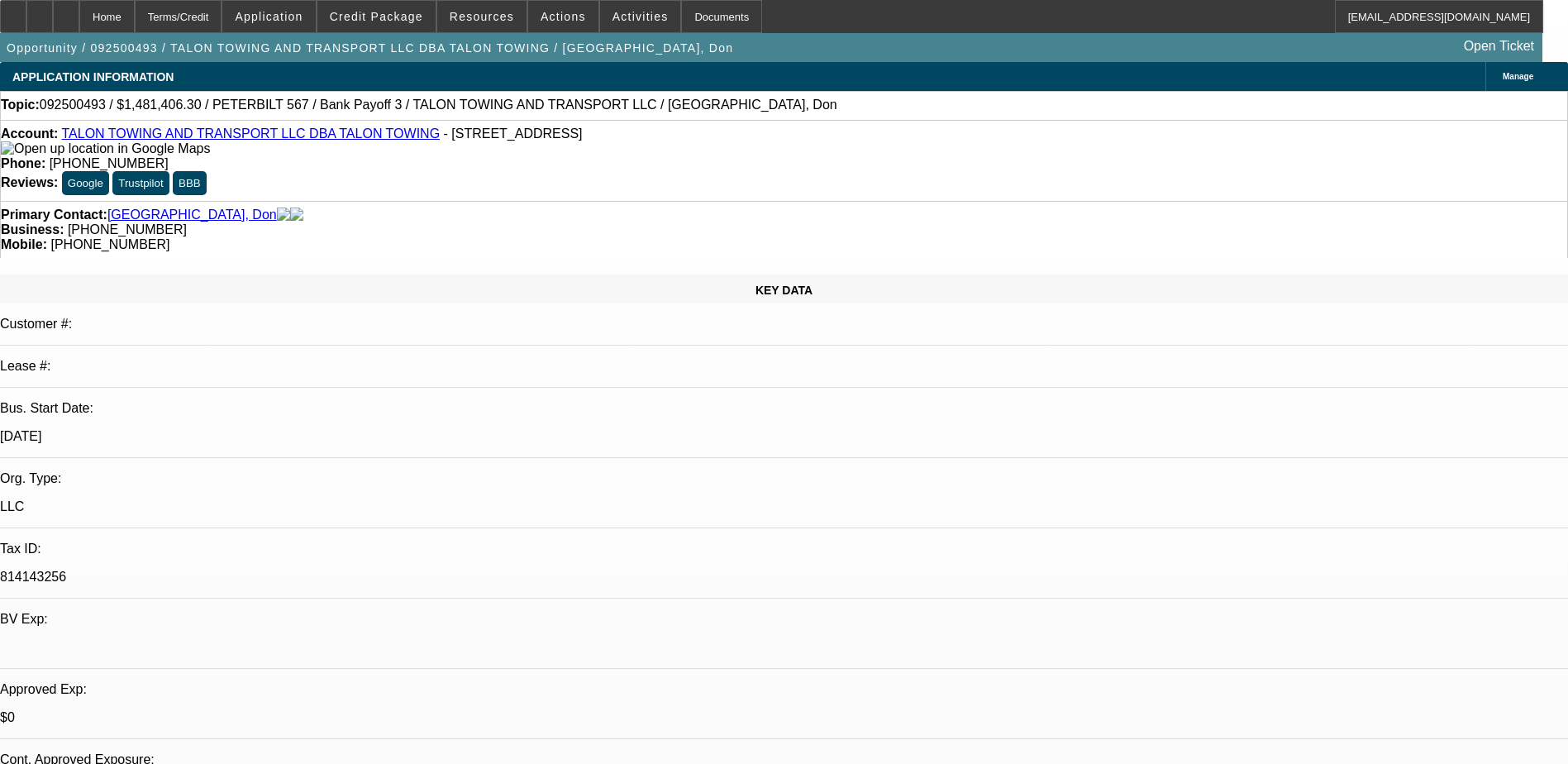
select select "0"
select select "2"
select select "0"
select select "6"
select select "0"
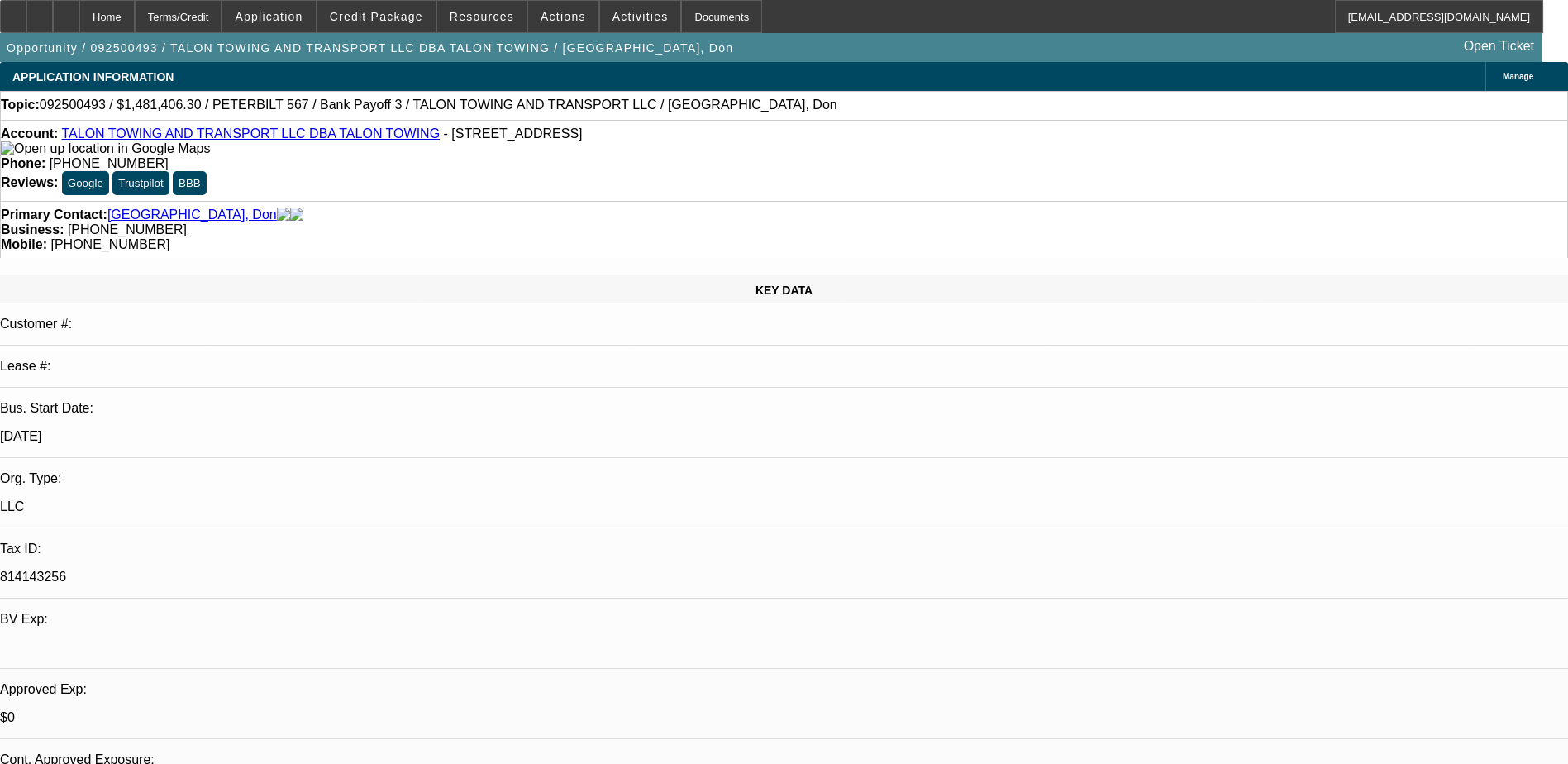
select select "2"
select select "0"
select select "6"
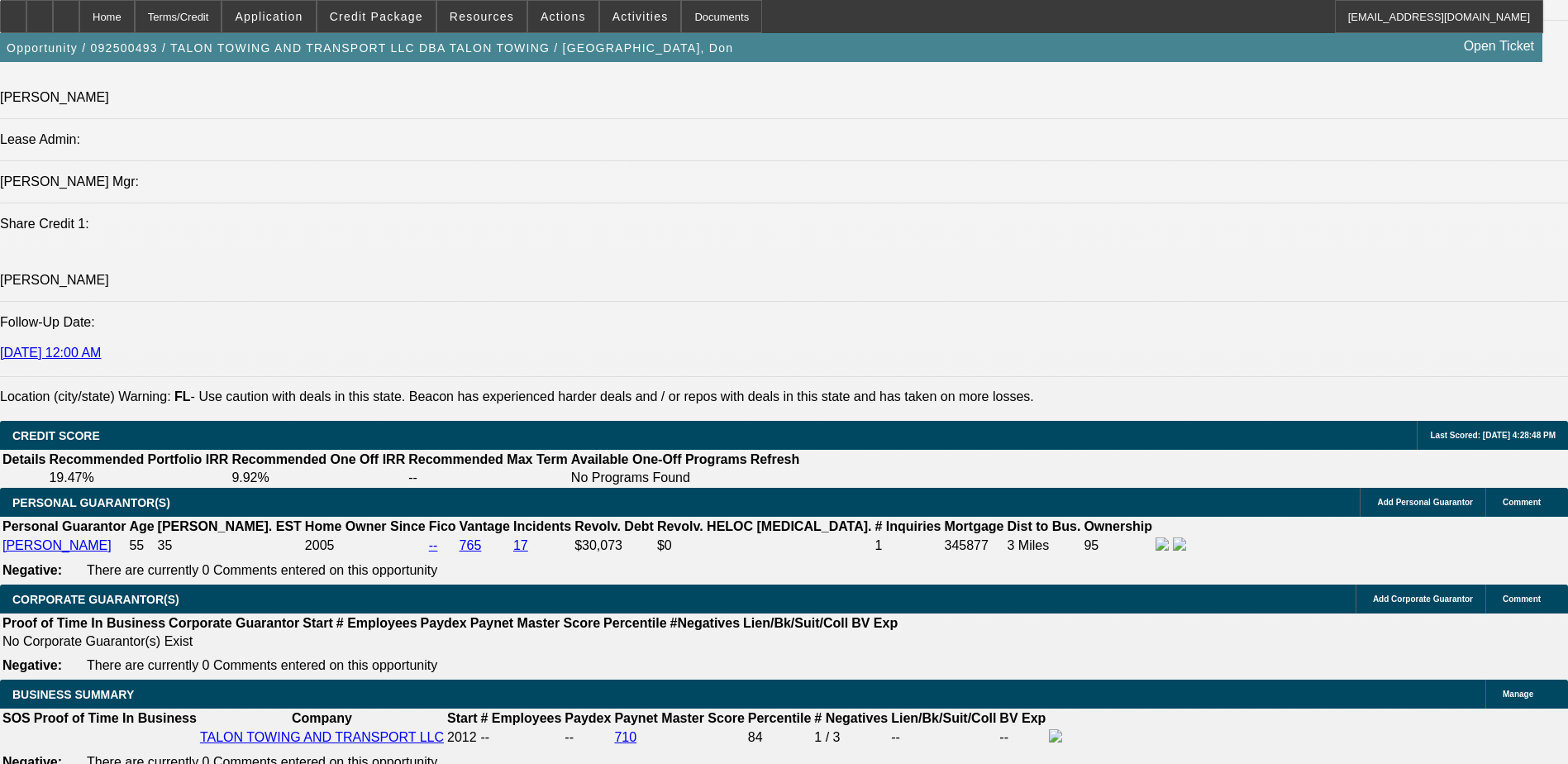
scroll to position [2322, 0]
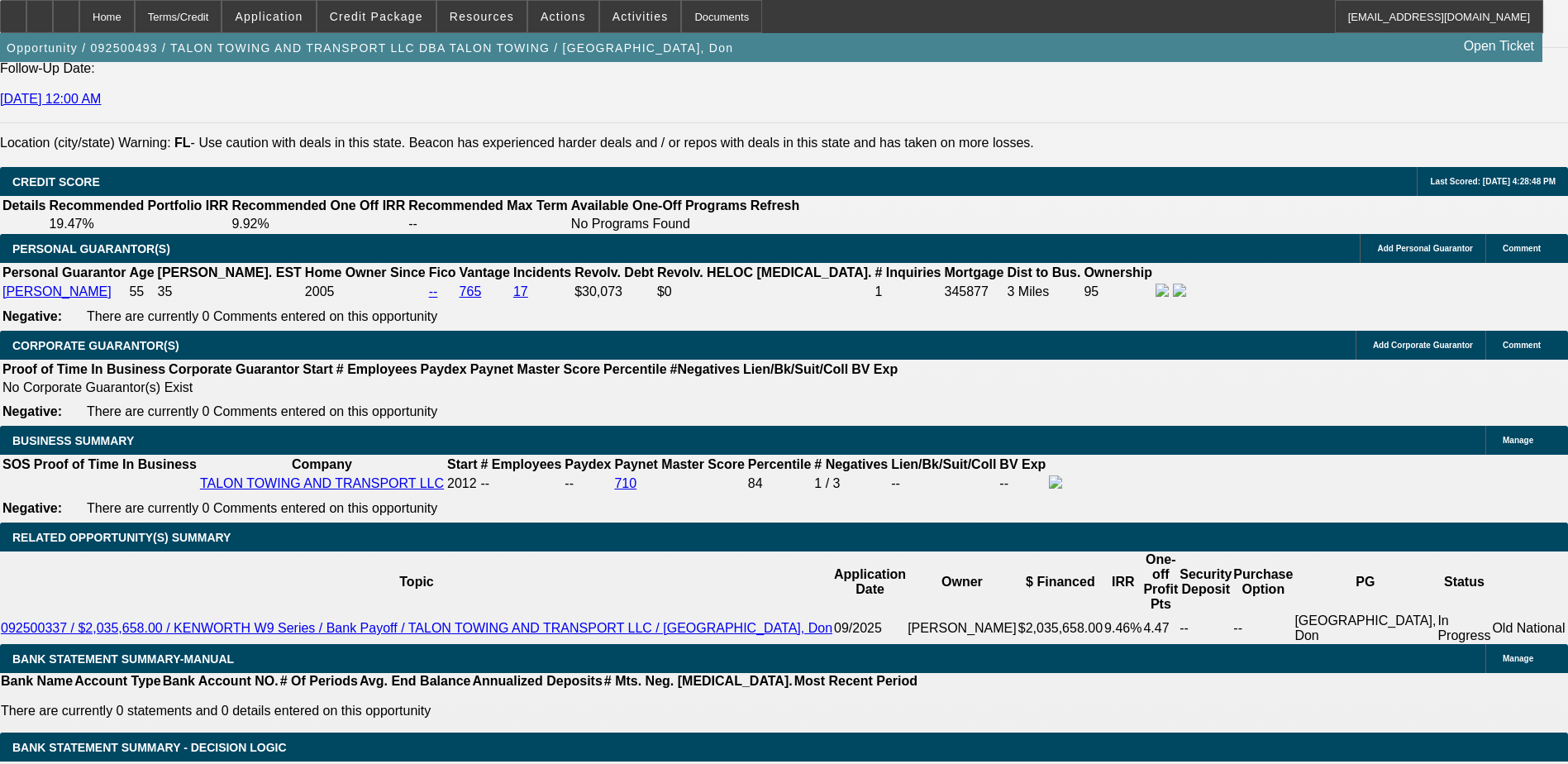
drag, startPoint x: 290, startPoint y: 403, endPoint x: 626, endPoint y: 424, distance: 336.7
drag, startPoint x: 626, startPoint y: 424, endPoint x: 480, endPoint y: 410, distance: 146.7
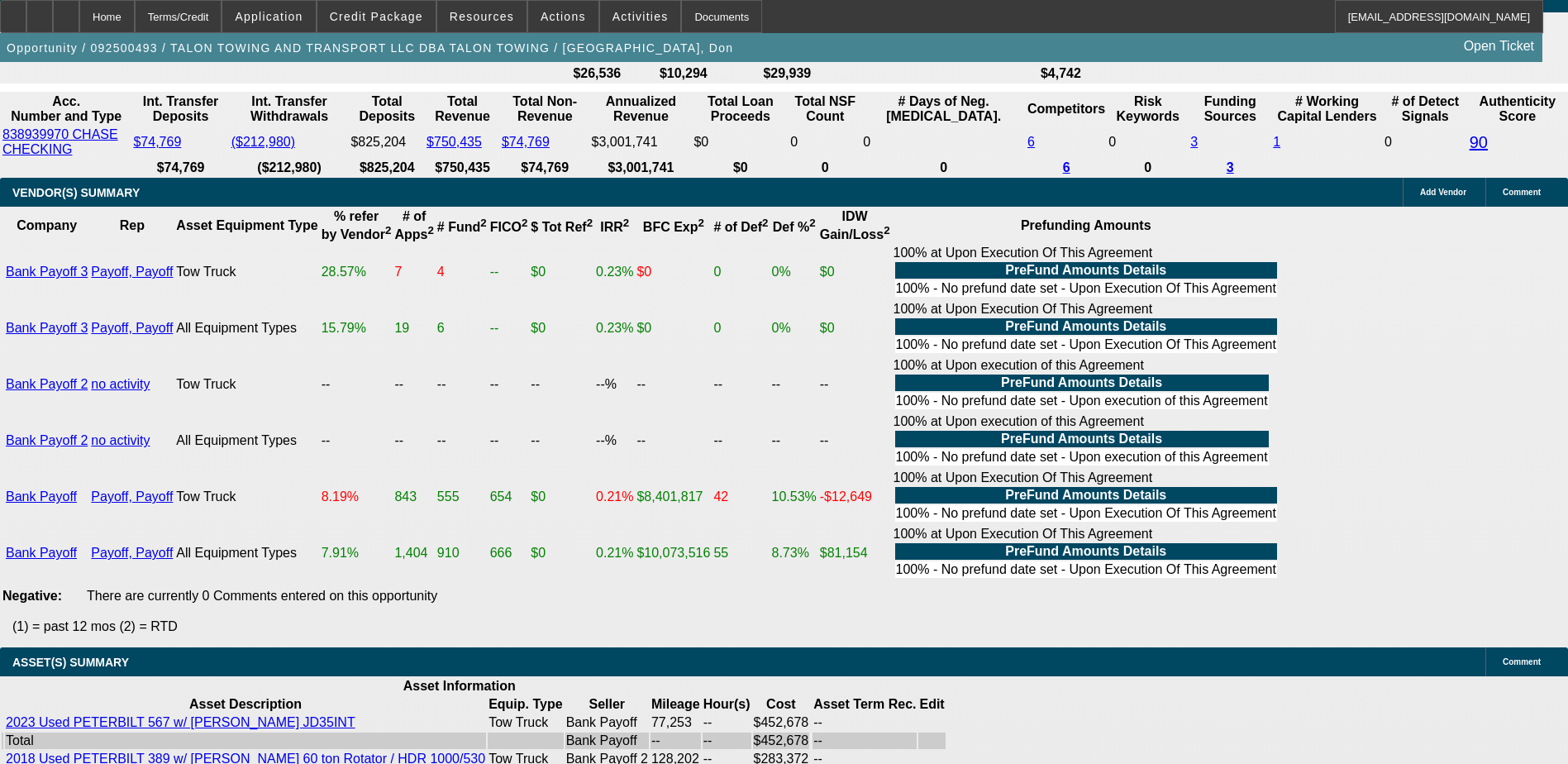
scroll to position [3149, 0]
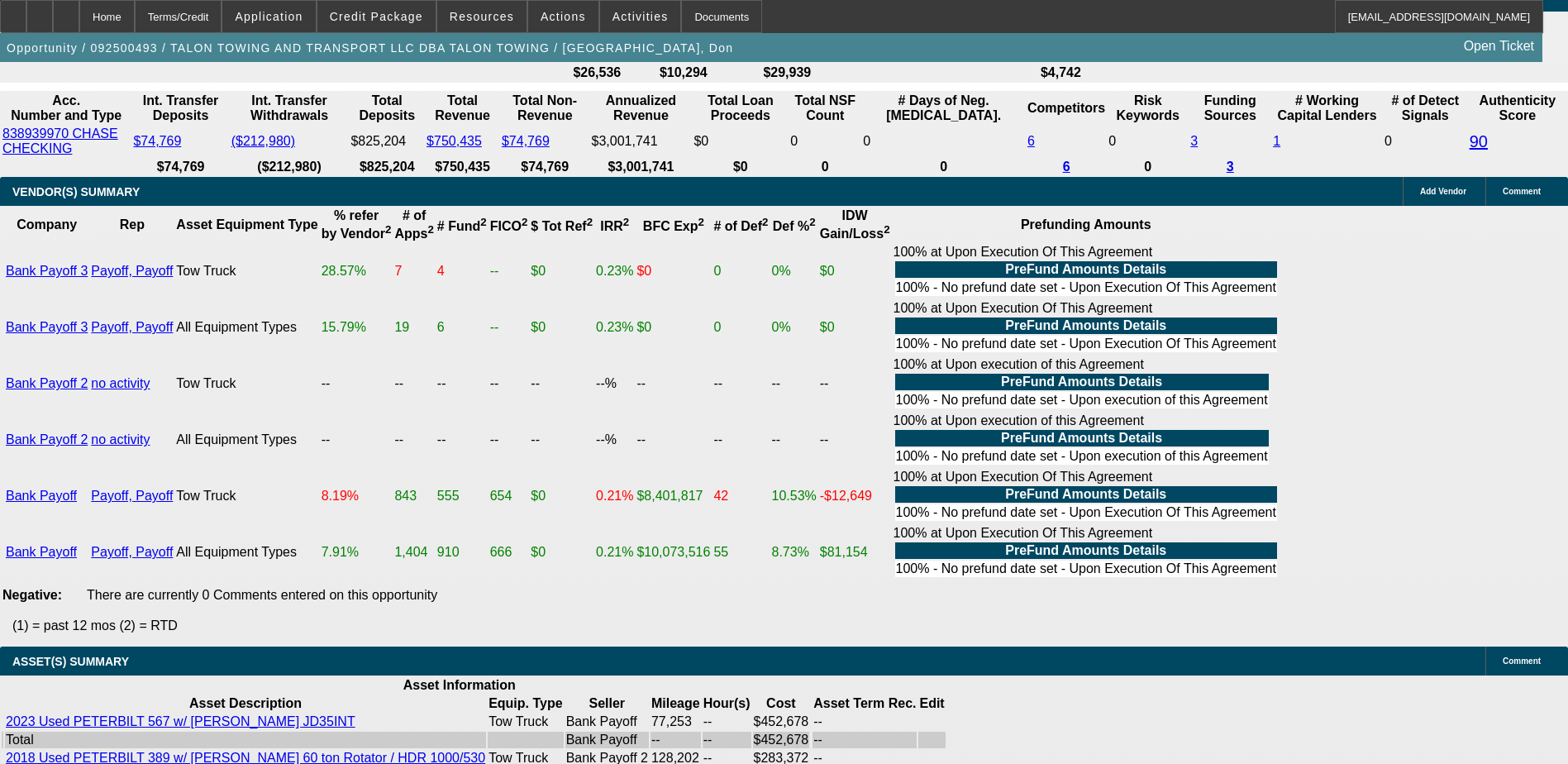
drag, startPoint x: 1203, startPoint y: 581, endPoint x: 1285, endPoint y: 581, distance: 82.0
drag, startPoint x: 1285, startPoint y: 581, endPoint x: 1268, endPoint y: 586, distance: 17.7
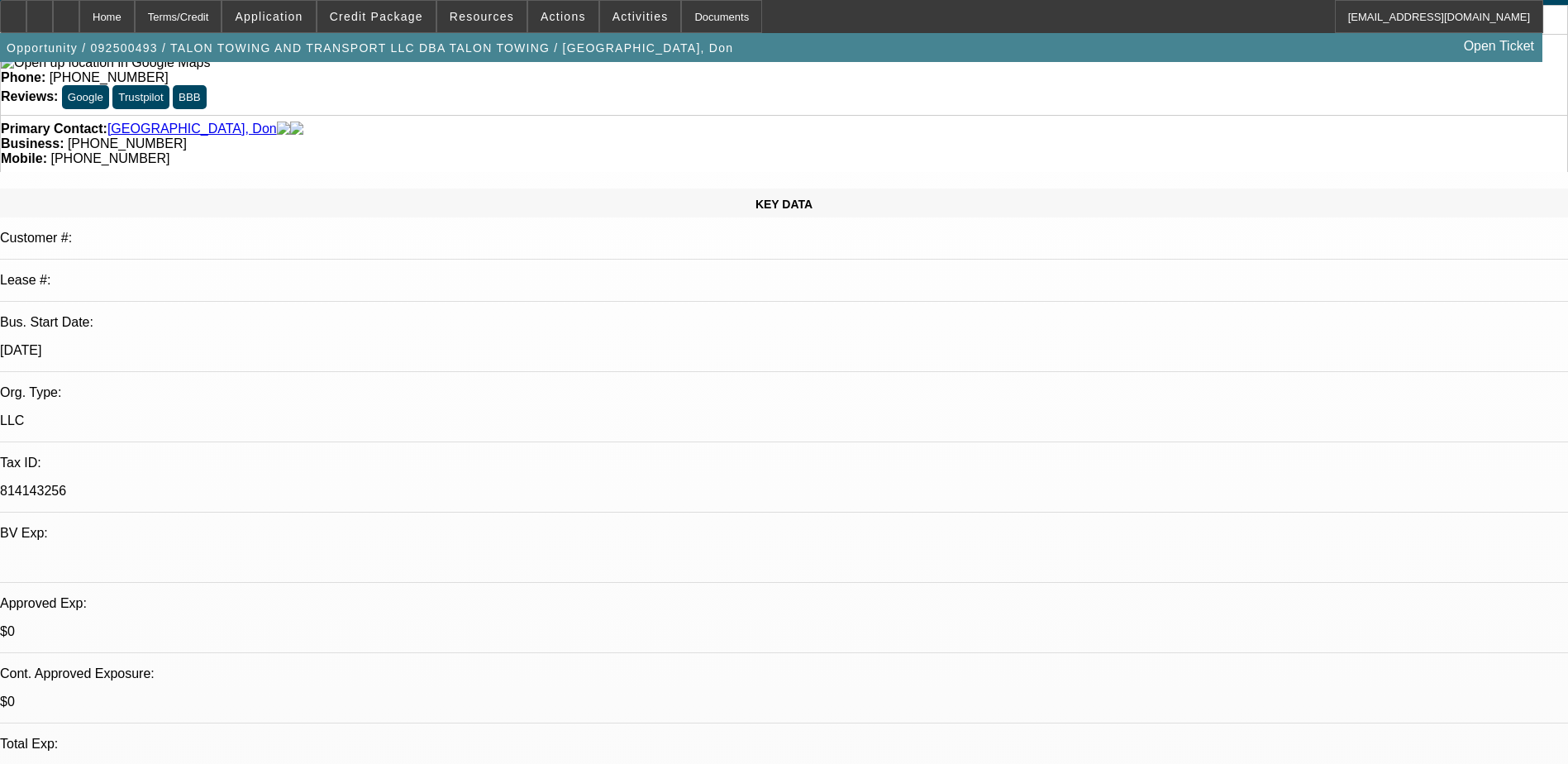
scroll to position [0, 0]
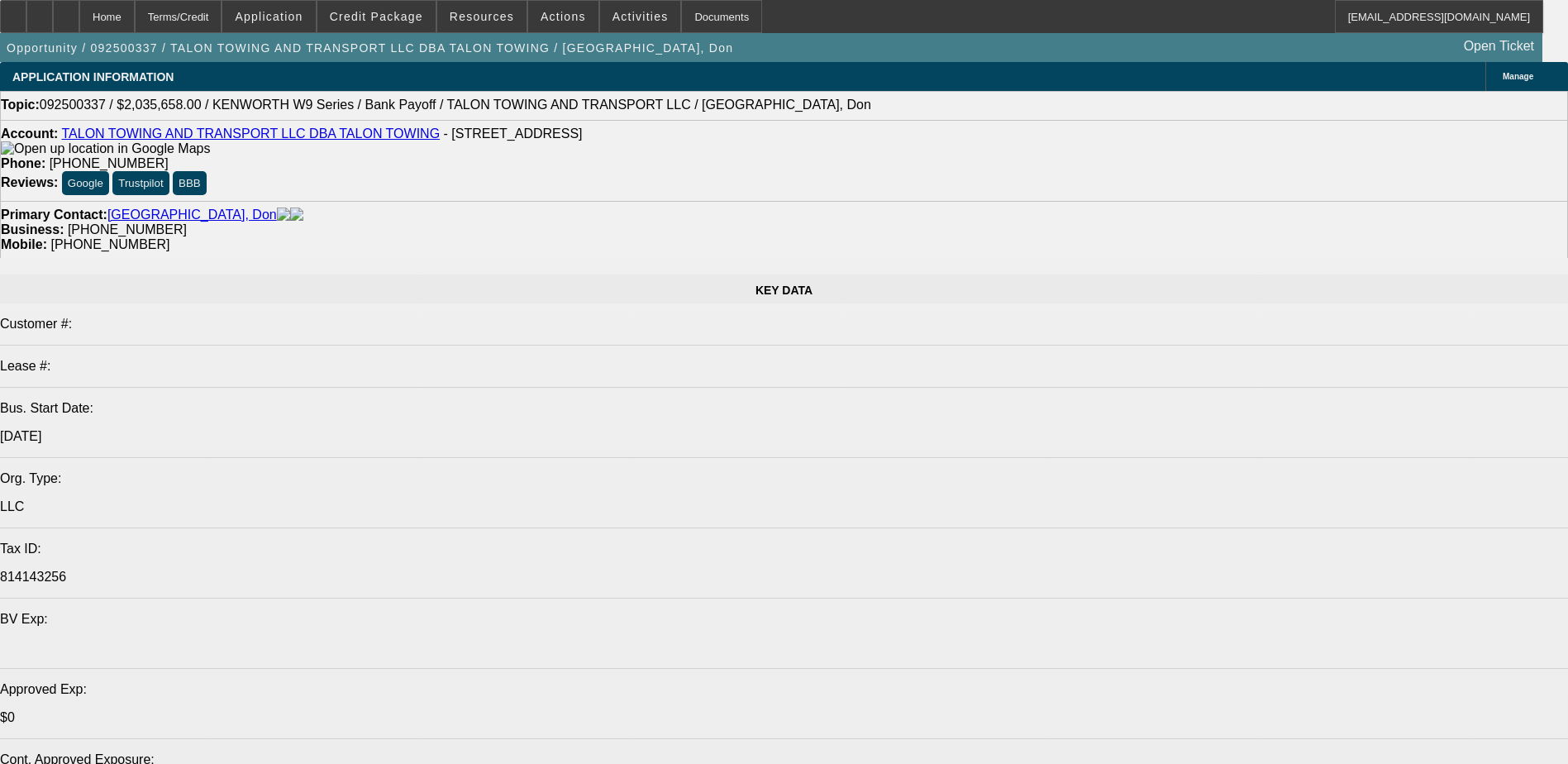
select select "0"
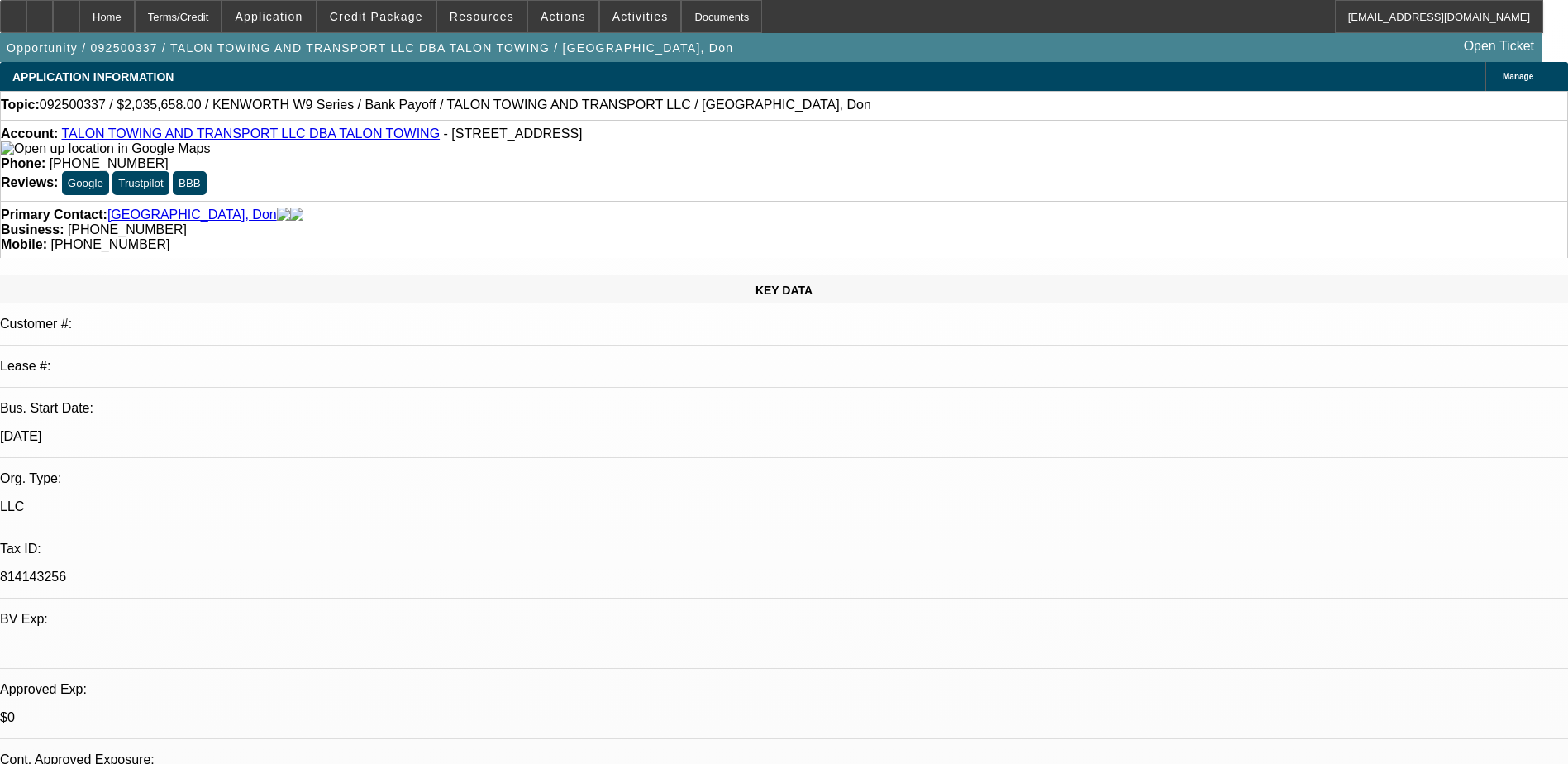
select select "0"
select select "2"
select select "0"
select select "6"
select select "0"
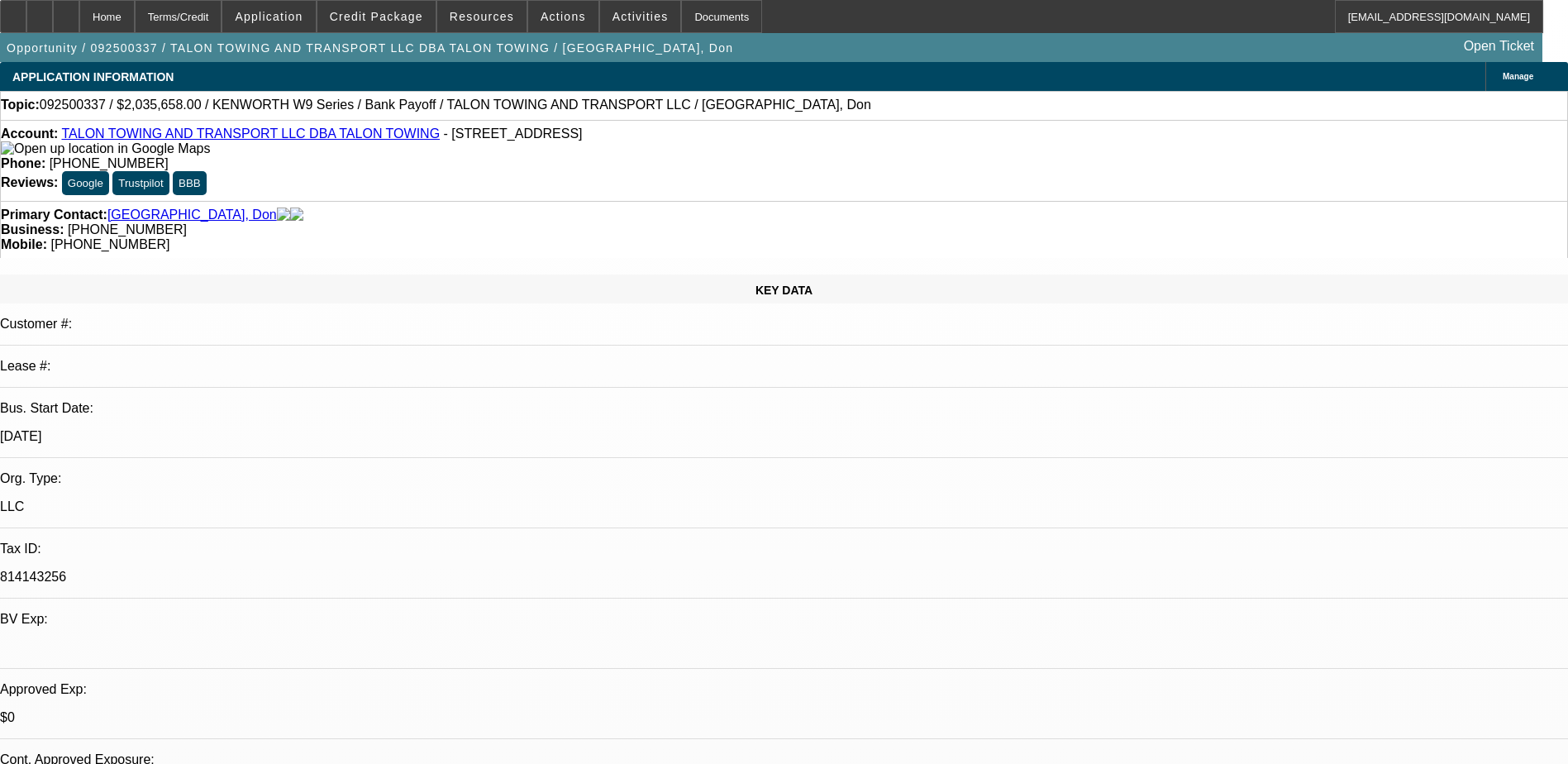
select select "0"
select select "2"
select select "0"
select select "6"
select select "0"
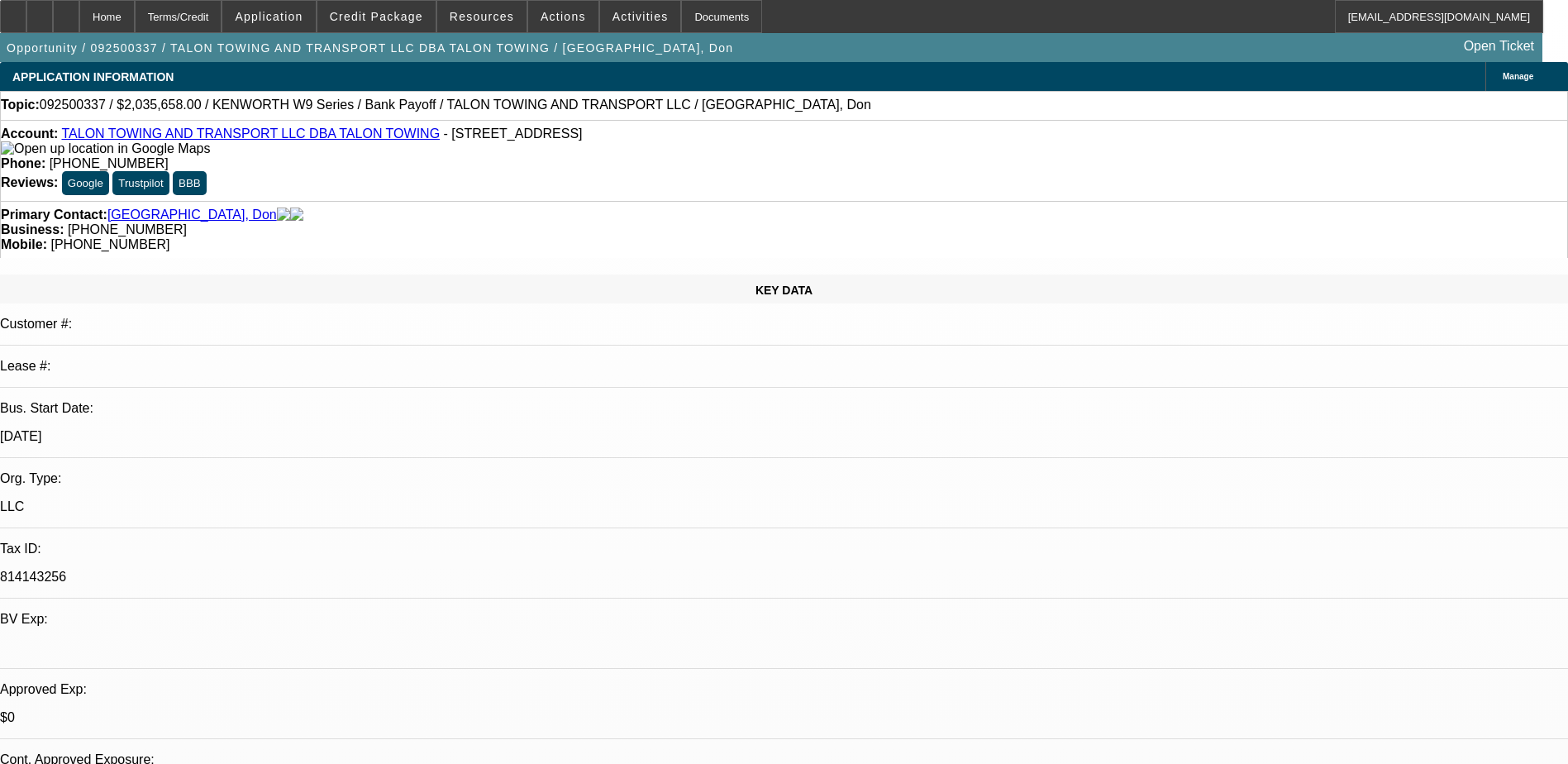
select select "0"
select select "2"
select select "0"
select select "6"
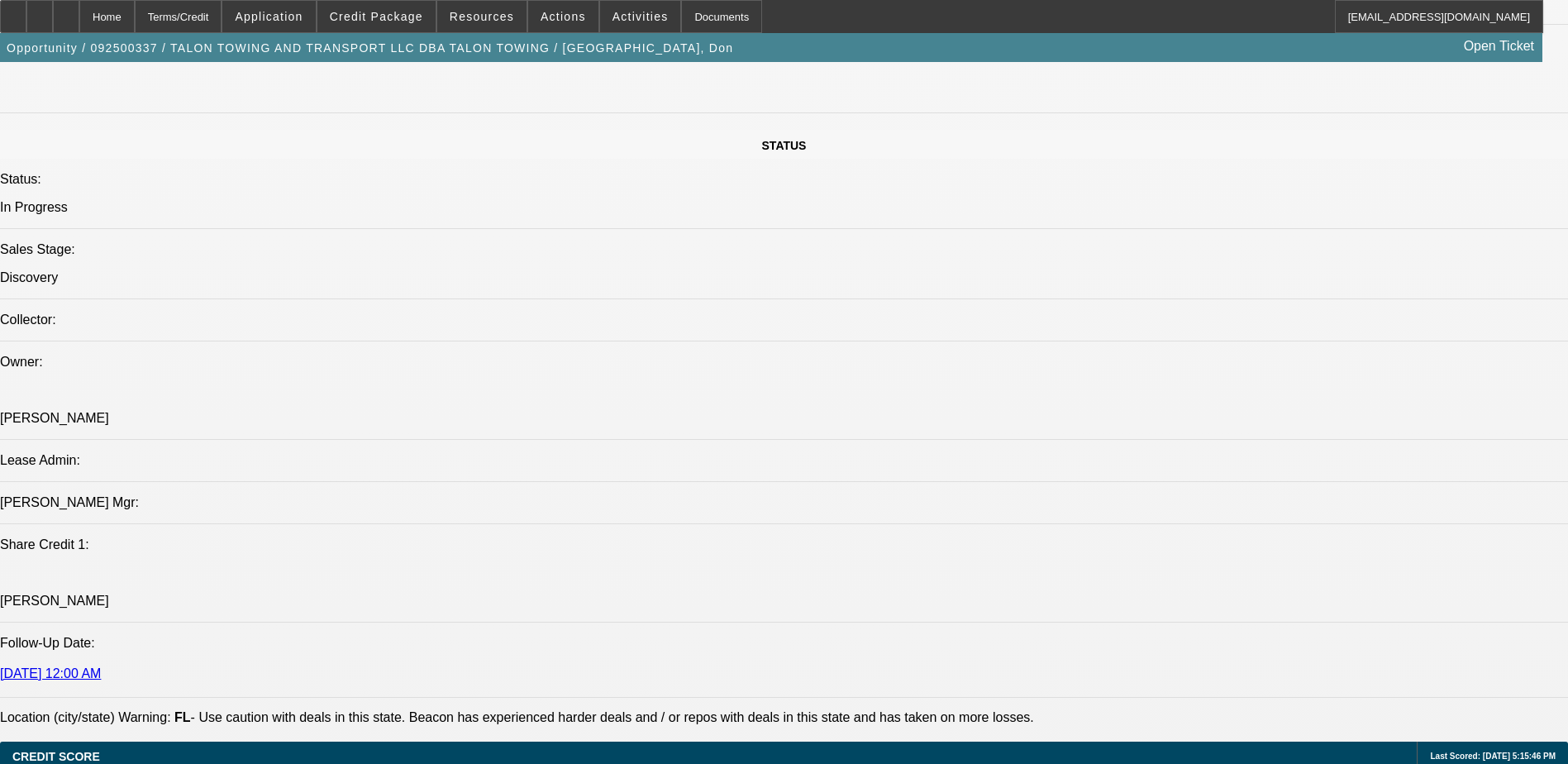
scroll to position [1654, 0]
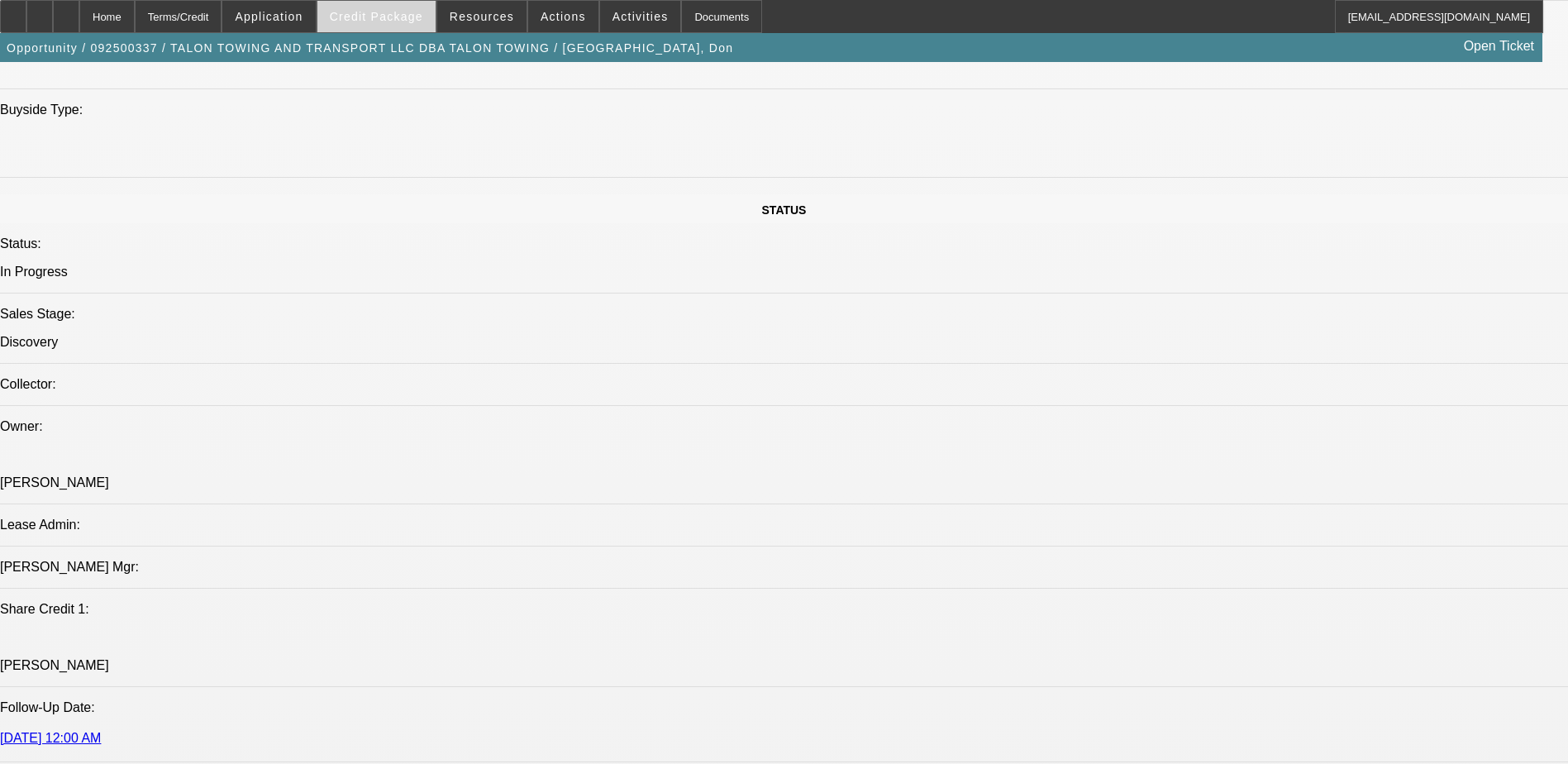
click at [387, 14] on span "Credit Package" at bounding box center [376, 16] width 93 height 14
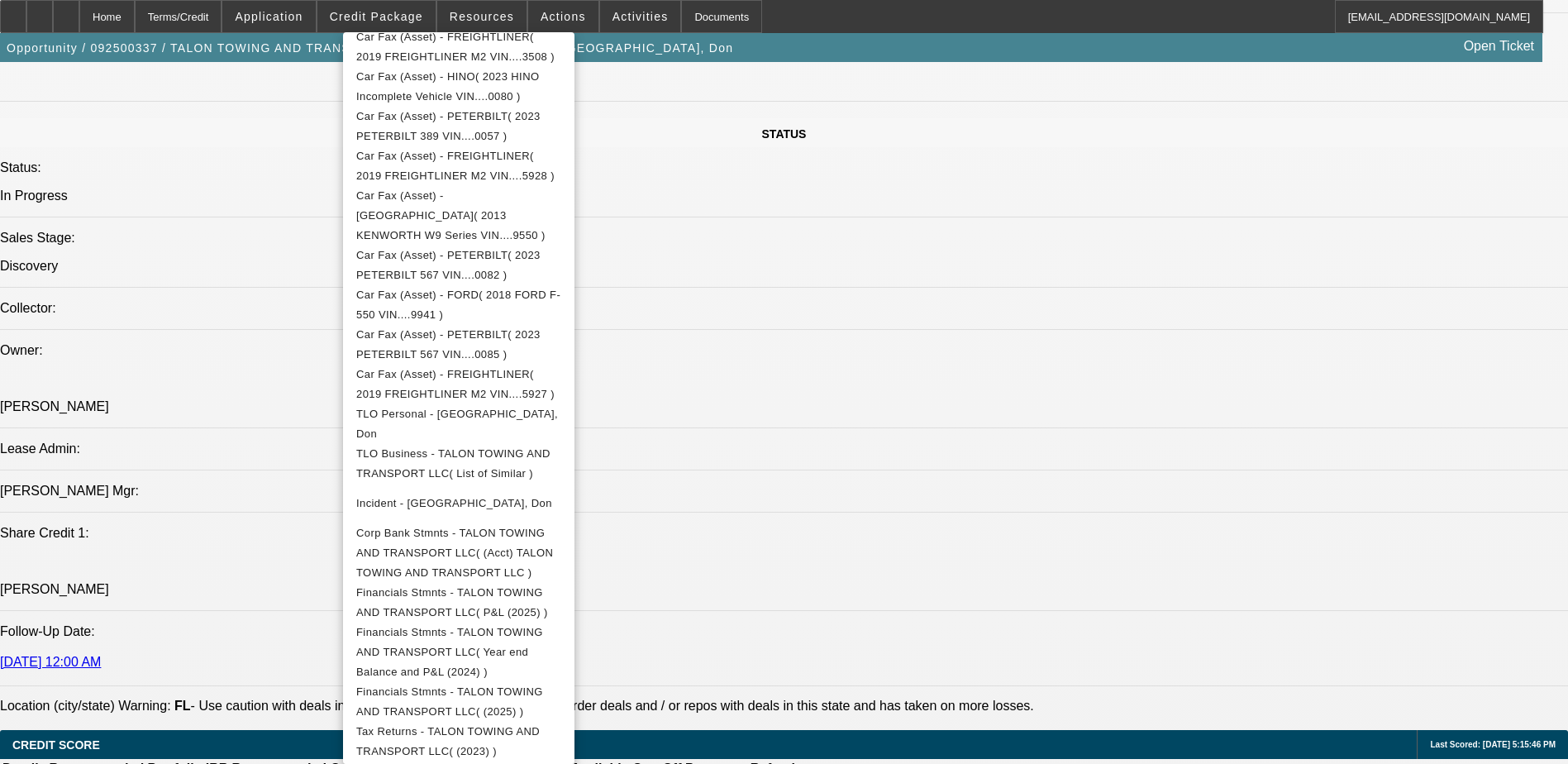
scroll to position [1737, 0]
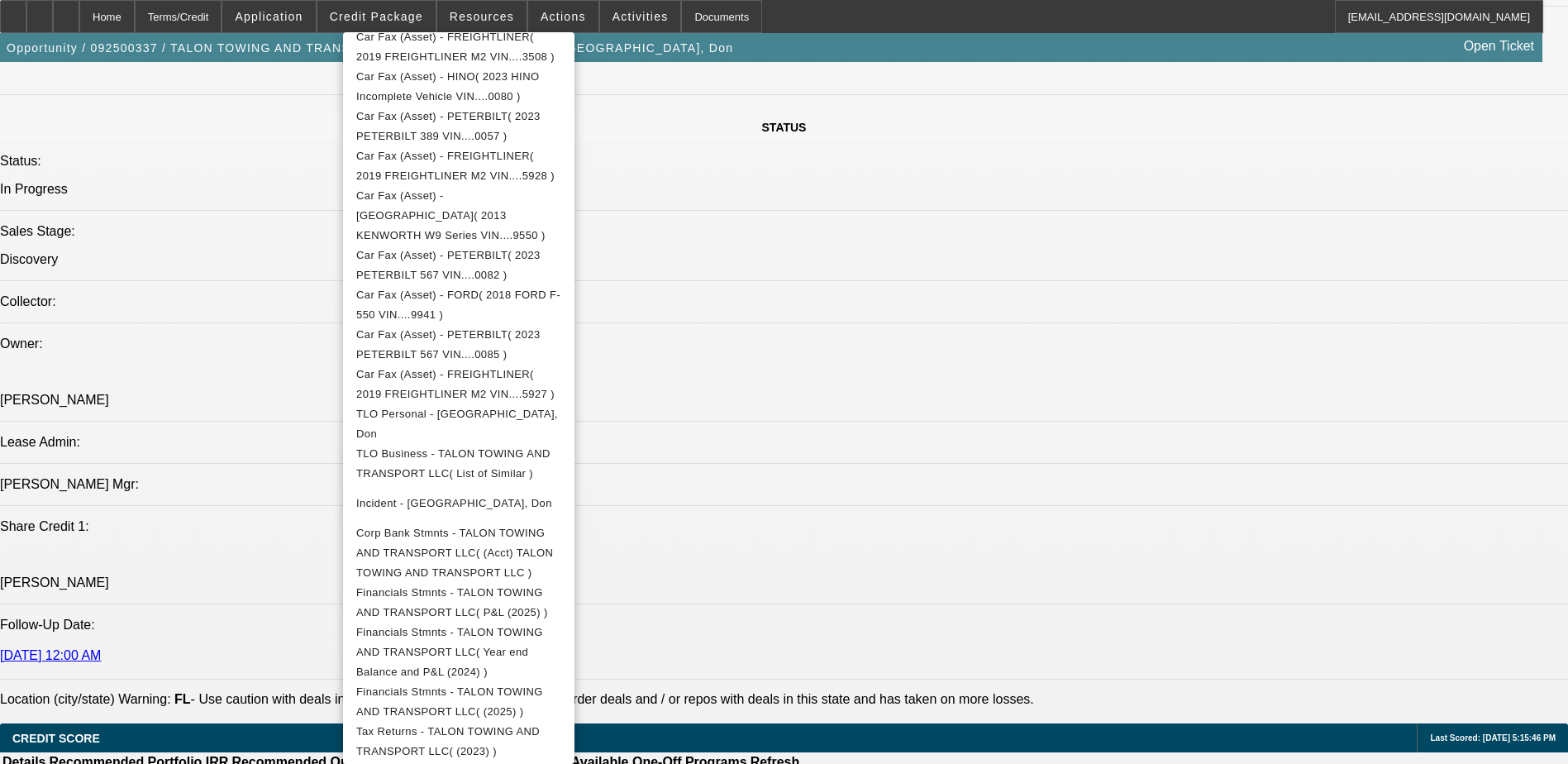
click at [842, 253] on div at bounding box center [784, 382] width 1568 height 764
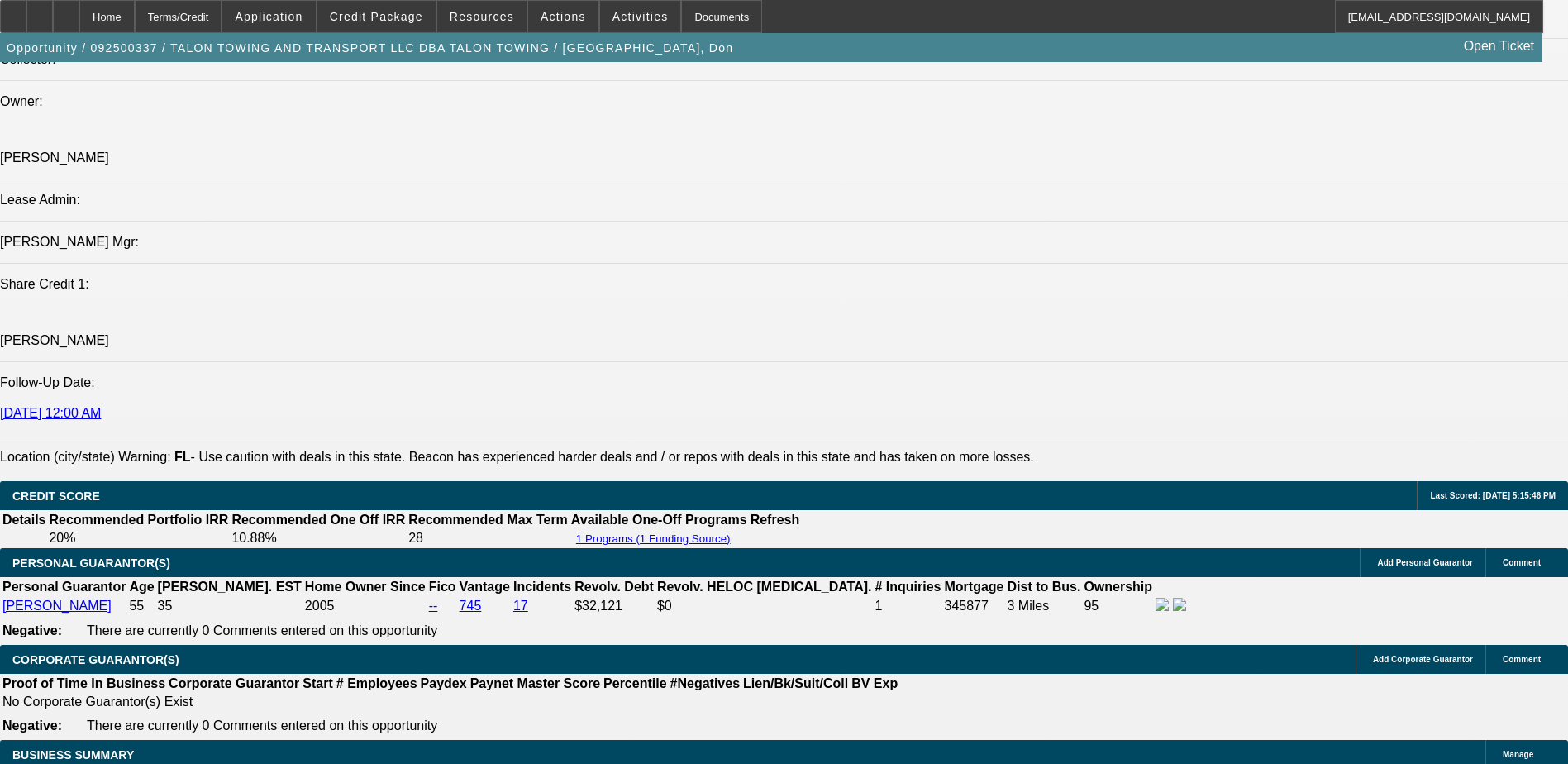
scroll to position [1985, 0]
